Goal: Download file/media

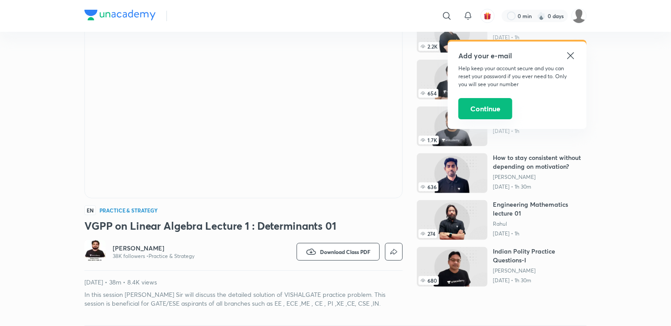
click at [499, 108] on button "Continue" at bounding box center [486, 108] width 54 height 21
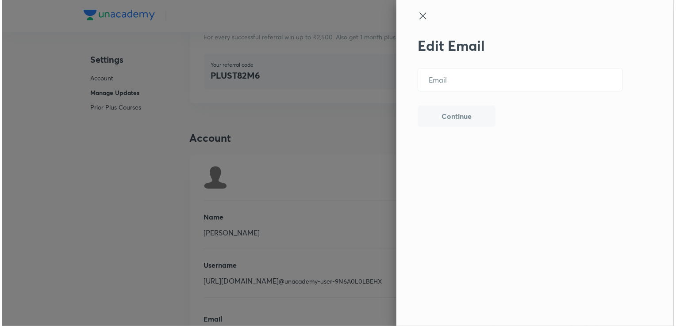
scroll to position [2166, 0]
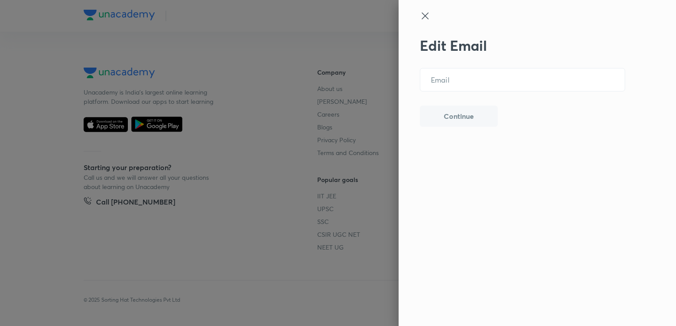
click at [571, 54] on h2 "Edit Email" at bounding box center [522, 45] width 205 height 17
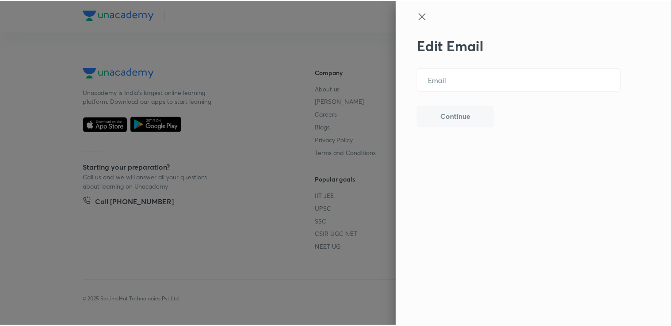
scroll to position [74, 0]
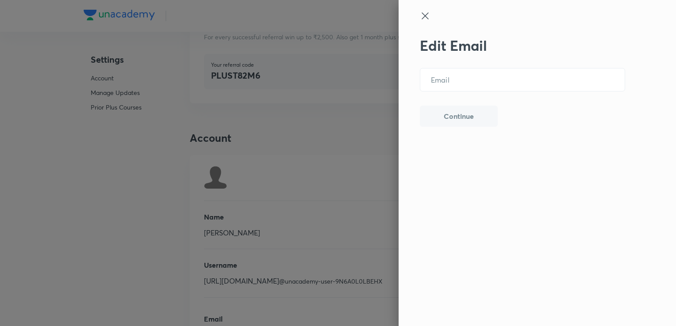
click at [426, 14] on icon at bounding box center [425, 16] width 11 height 11
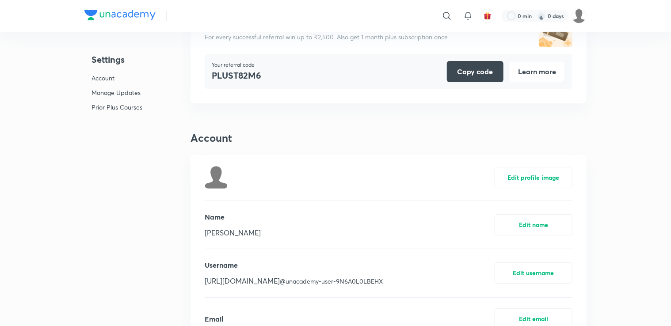
scroll to position [0, 0]
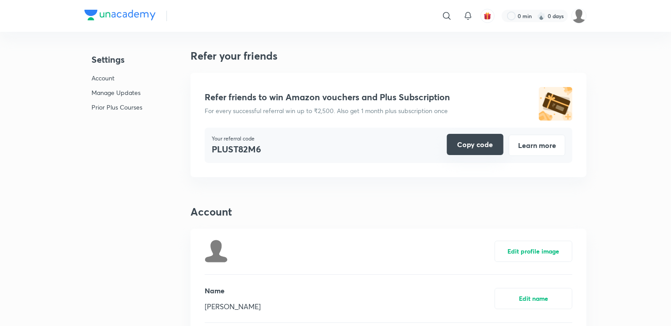
click at [481, 142] on button "Copy code" at bounding box center [475, 144] width 57 height 21
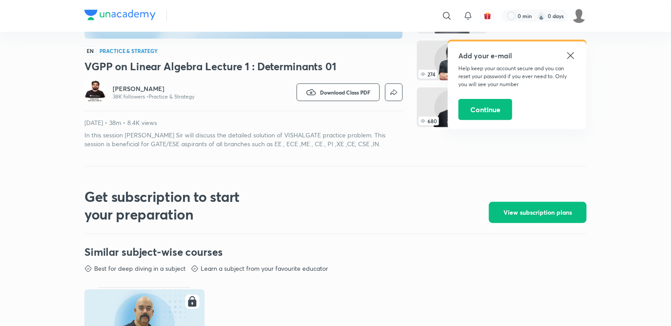
scroll to position [231, 0]
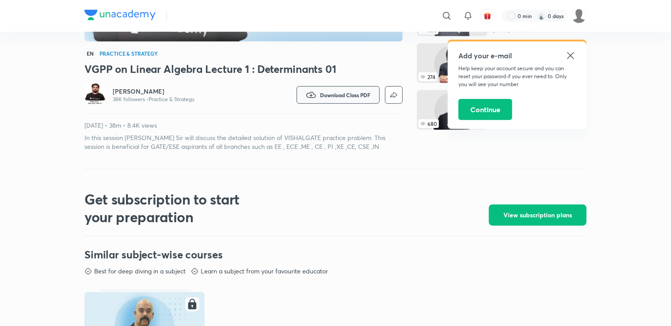
click at [318, 94] on button "Download Class PDF" at bounding box center [338, 95] width 83 height 18
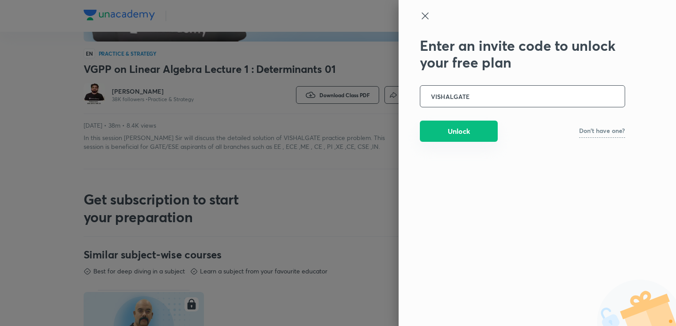
type input "VISHALGATE"
click at [458, 137] on button "Unlock" at bounding box center [459, 131] width 78 height 21
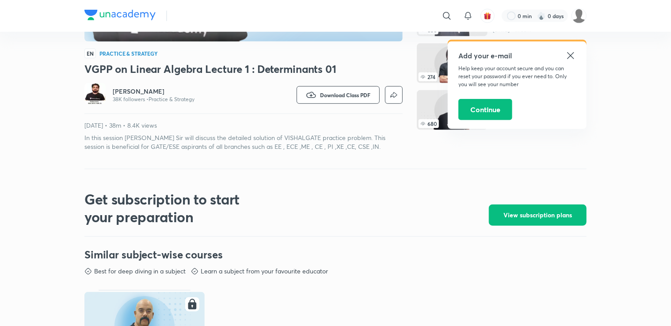
click at [572, 51] on icon at bounding box center [571, 55] width 11 height 11
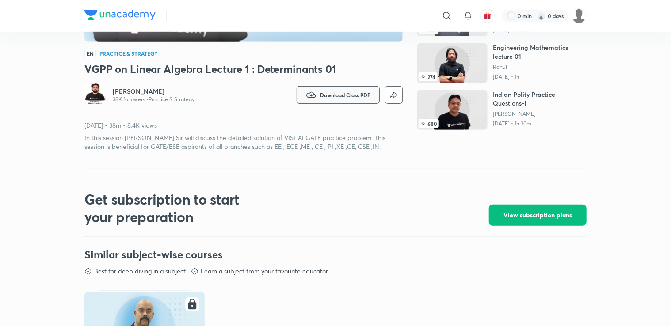
click at [326, 92] on span "Download Class PDF" at bounding box center [345, 95] width 50 height 7
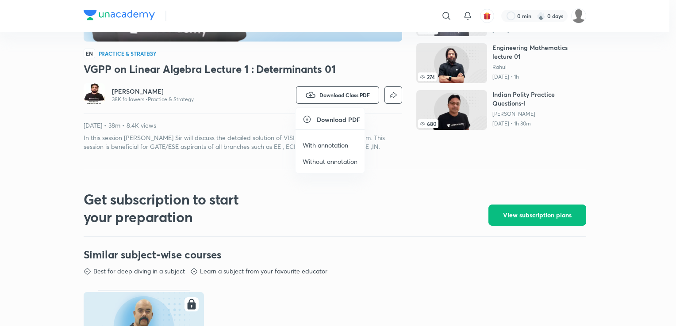
click at [330, 146] on p "With annotation" at bounding box center [326, 145] width 46 height 9
